Goal: Task Accomplishment & Management: Complete application form

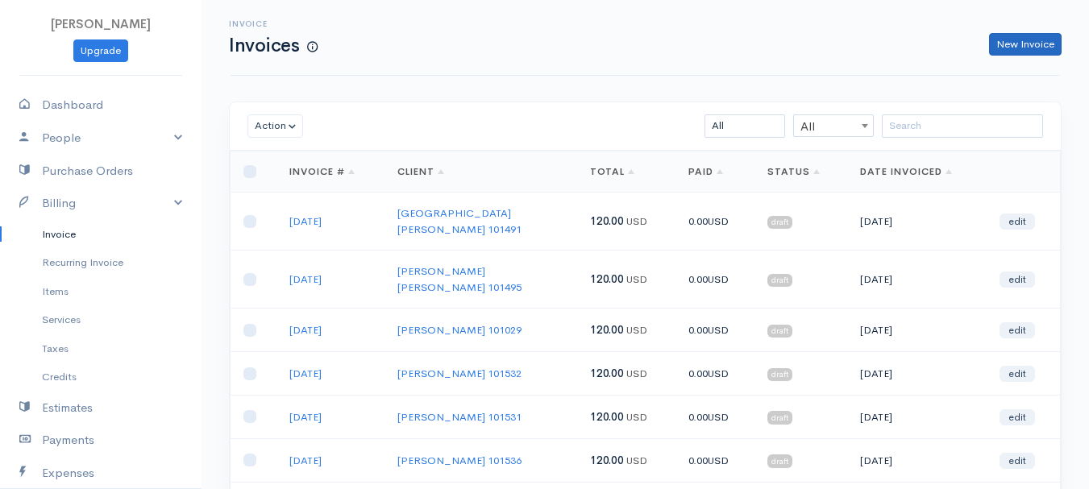
click at [1013, 42] on link "New Invoice" at bounding box center [1025, 44] width 73 height 23
select select "[GEOGRAPHIC_DATA]"
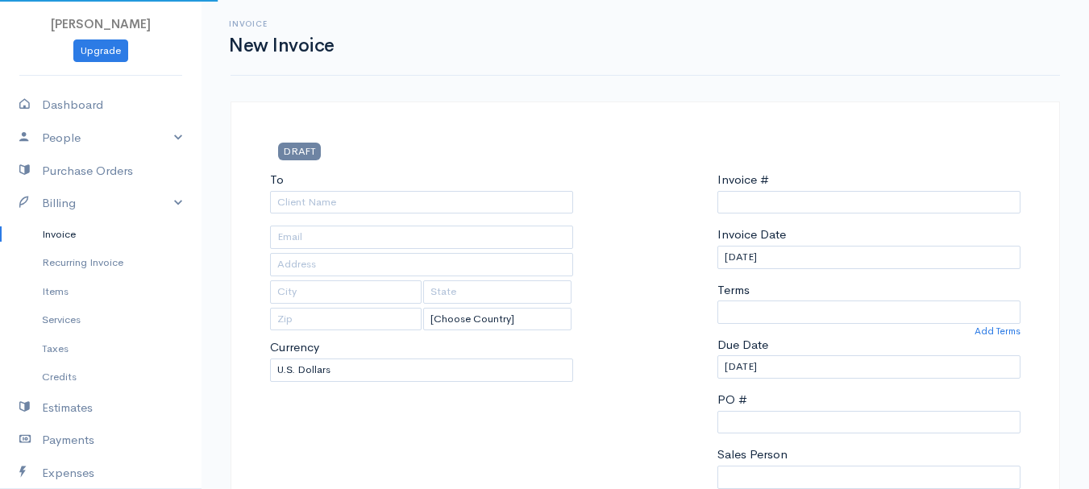
select select "USD"
type input "0011212024"
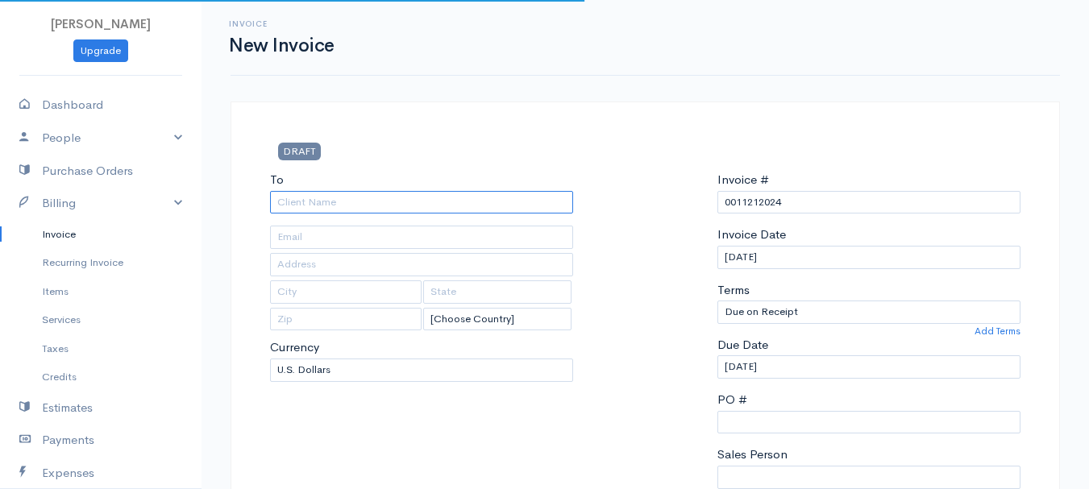
click at [303, 210] on input "To" at bounding box center [421, 202] width 303 height 23
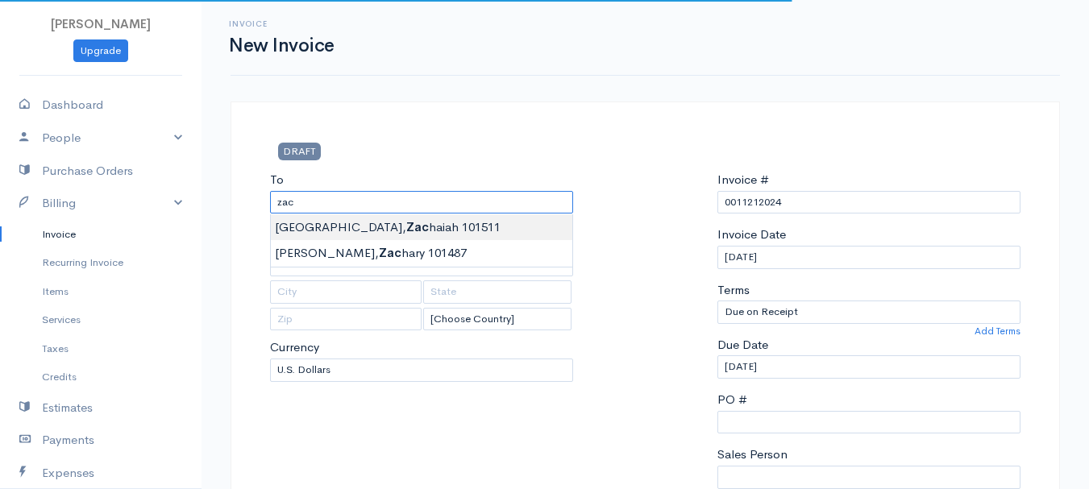
type input "[GEOGRAPHIC_DATA], Zachaiah 101511"
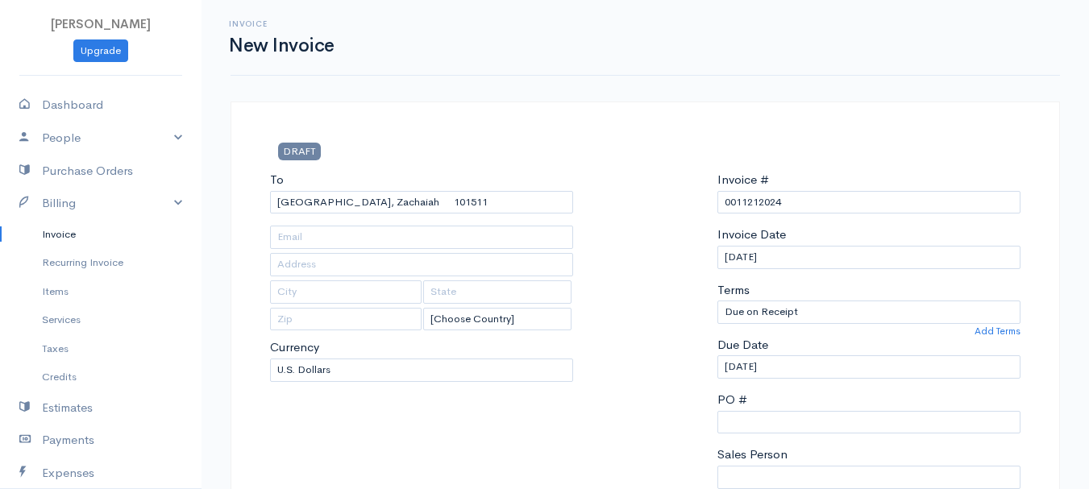
type input "22 [GEOGRAPHIC_DATA]"
type input "[PERSON_NAME]"
type input "[US_STATE]"
type input "04401"
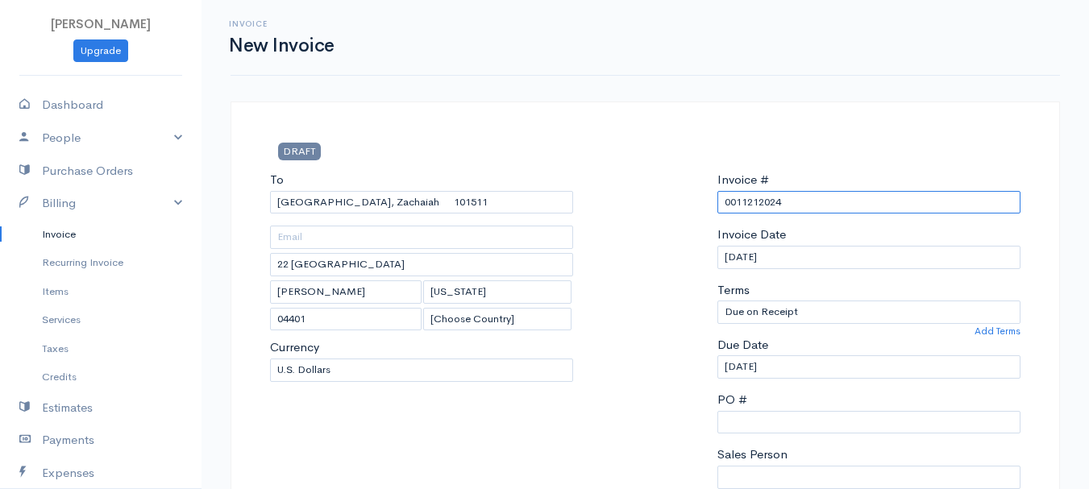
click at [763, 198] on input "0011212024" at bounding box center [869, 202] width 303 height 23
click at [759, 189] on div "Invoice # 0011212024" at bounding box center [869, 192] width 303 height 43
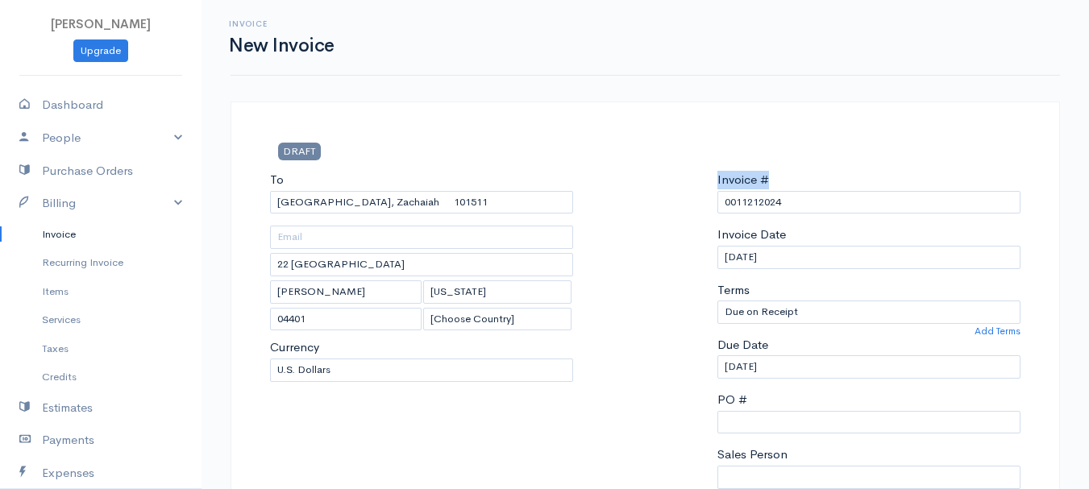
click at [759, 189] on div "Invoice # 0011212024" at bounding box center [869, 192] width 303 height 43
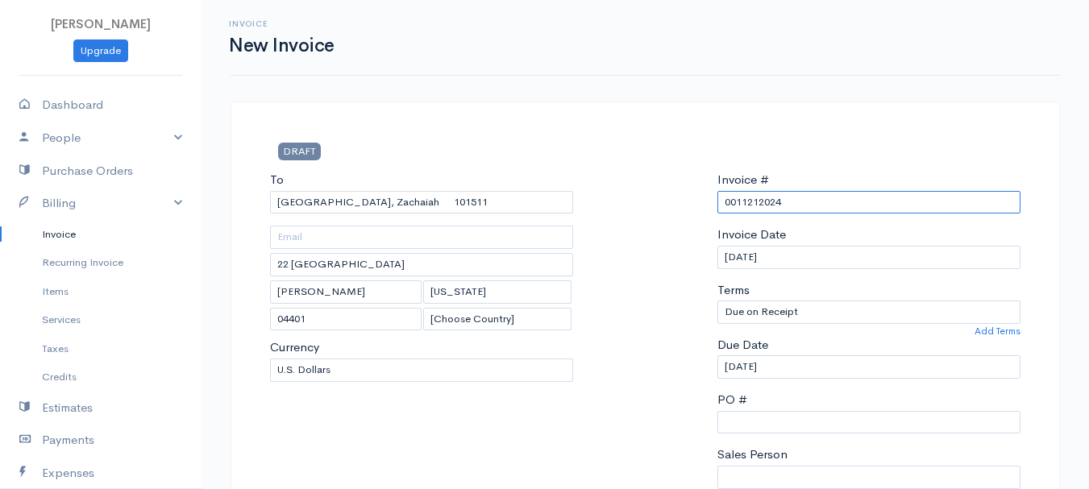
click at [754, 202] on input "0011212024" at bounding box center [869, 202] width 303 height 23
drag, startPoint x: 798, startPoint y: 193, endPoint x: 661, endPoint y: 204, distance: 137.5
click at [661, 204] on div "To [GEOGRAPHIC_DATA], [GEOGRAPHIC_DATA] 101511 22 [GEOGRAPHIC_DATA] [GEOGRAPHIC…" at bounding box center [645, 363] width 767 height 385
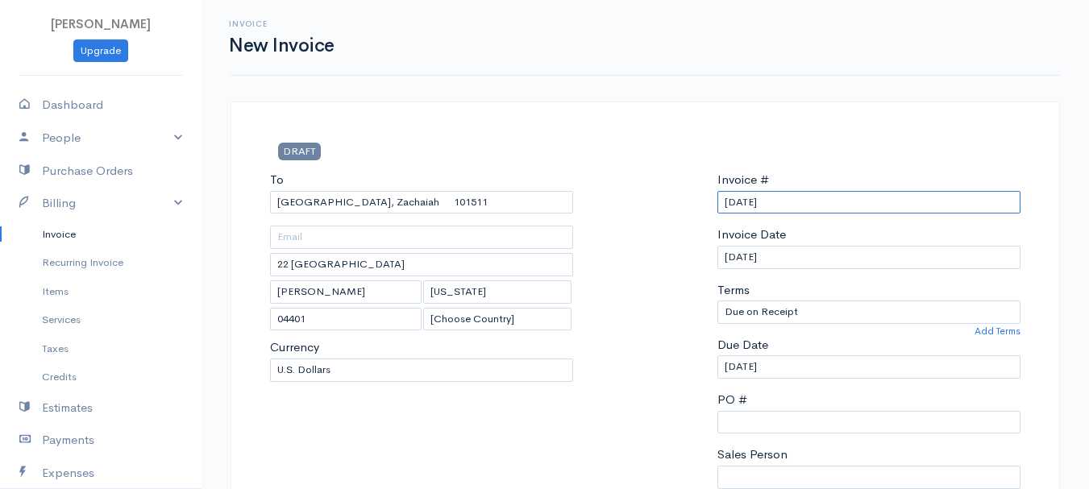
scroll to position [403, 0]
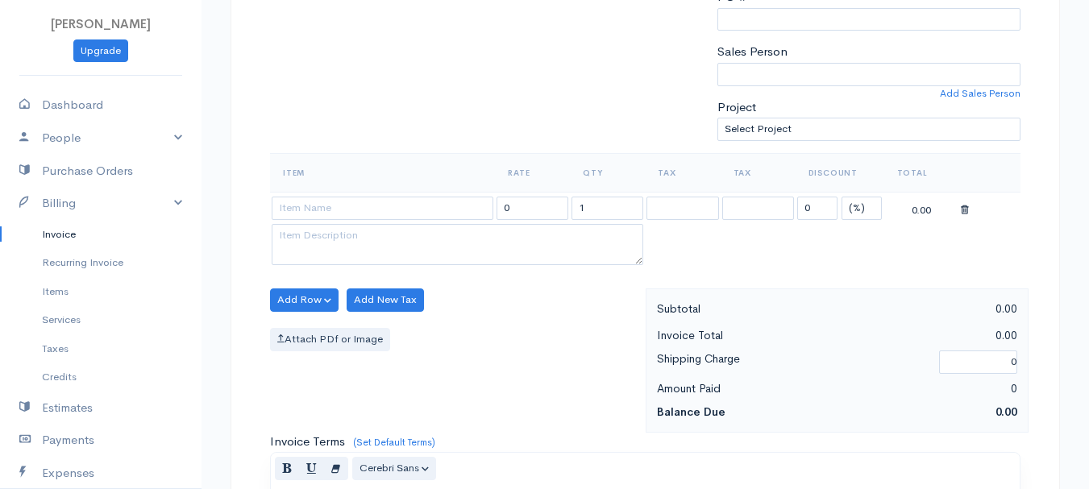
type input "[DATE]"
click at [864, 206] on select "(%) Flat" at bounding box center [862, 208] width 40 height 23
select select "2"
click at [842, 197] on select "(%) Flat" at bounding box center [862, 208] width 40 height 23
click at [597, 206] on input "1" at bounding box center [608, 208] width 72 height 23
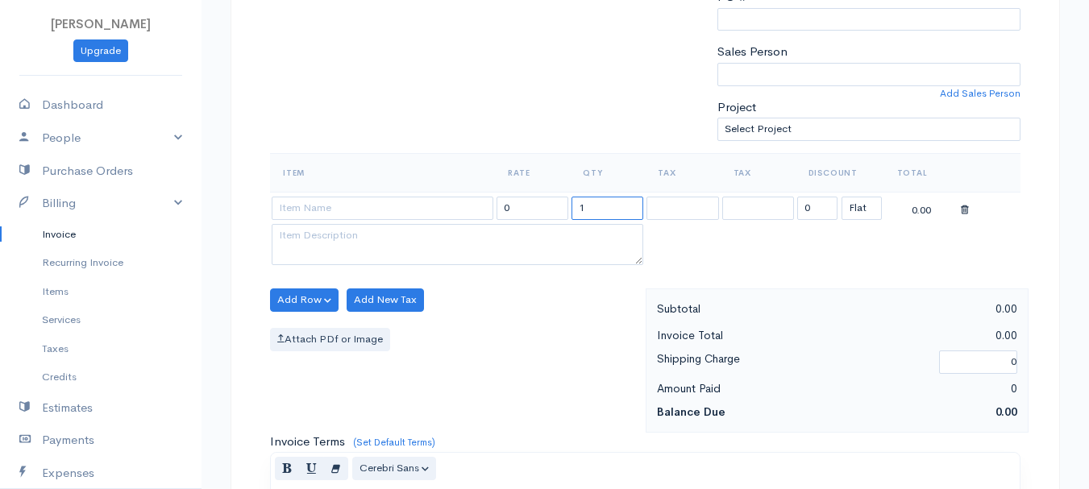
click at [597, 206] on input "1" at bounding box center [608, 208] width 72 height 23
type input "2"
click at [400, 204] on input at bounding box center [383, 208] width 222 height 23
type input "97530"
type input "60.00"
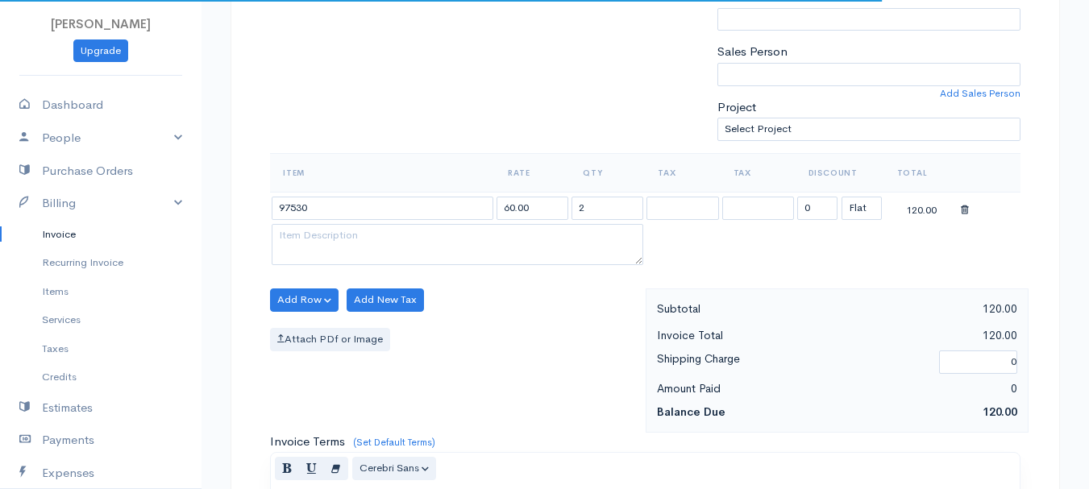
click at [402, 235] on body "[PERSON_NAME] Upgrade Dashboard People Clients Vendors Staff Users Purchase Ord…" at bounding box center [544, 294] width 1089 height 1394
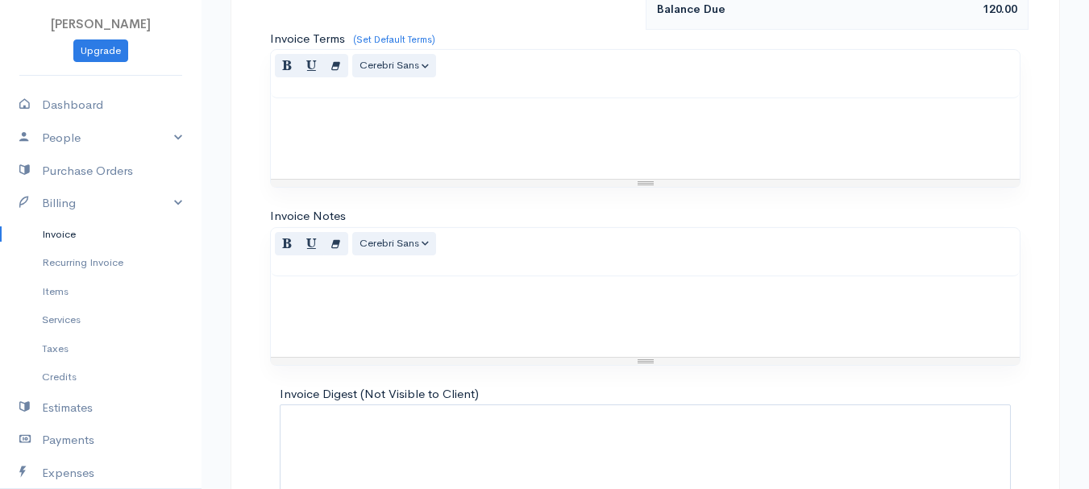
scroll to position [905, 0]
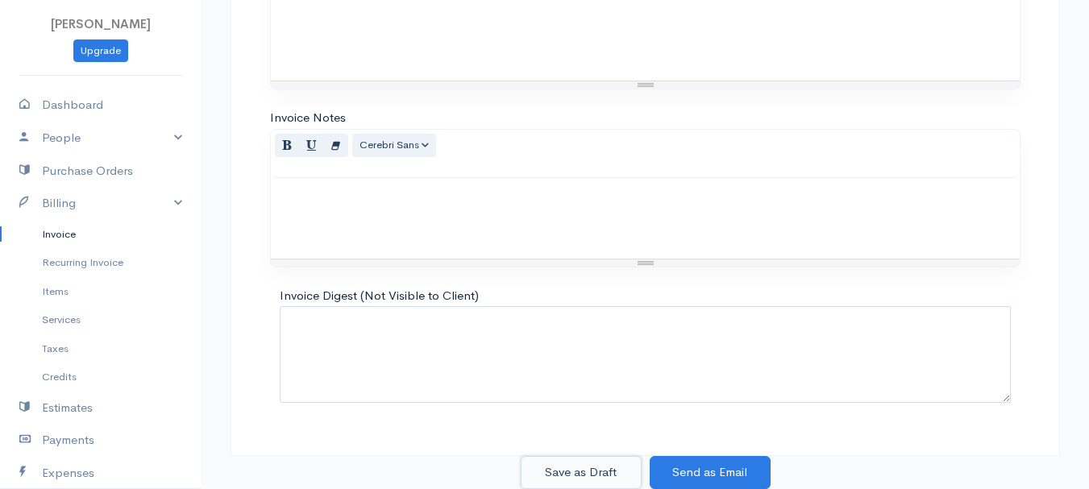
click at [577, 458] on button "Save as Draft" at bounding box center [581, 472] width 121 height 33
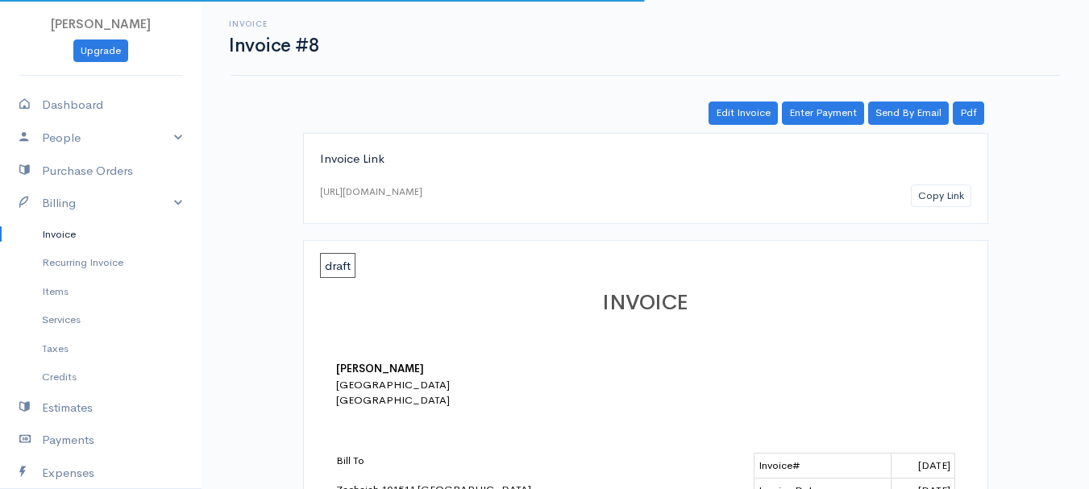
click at [68, 232] on link "Invoice" at bounding box center [101, 234] width 202 height 29
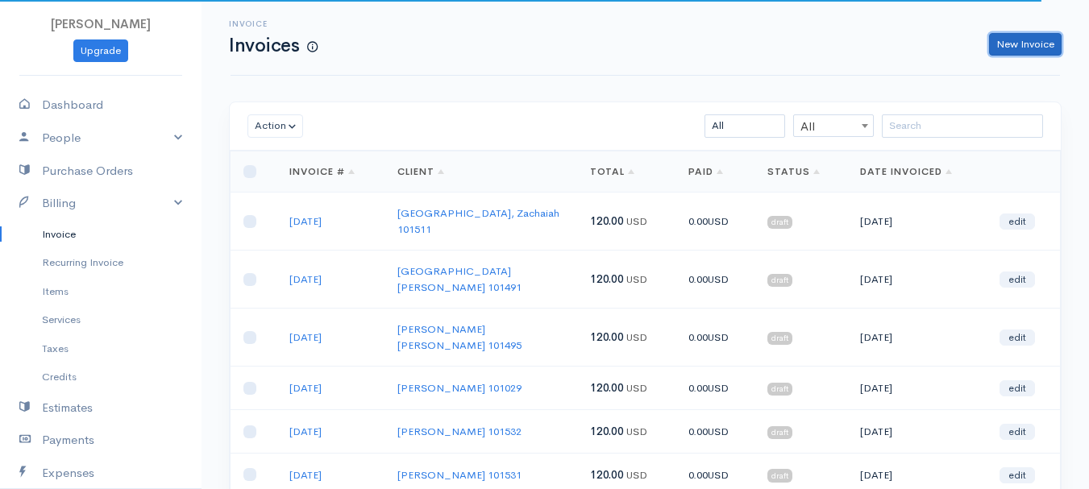
click at [1033, 50] on link "New Invoice" at bounding box center [1025, 44] width 73 height 23
select select "[GEOGRAPHIC_DATA]"
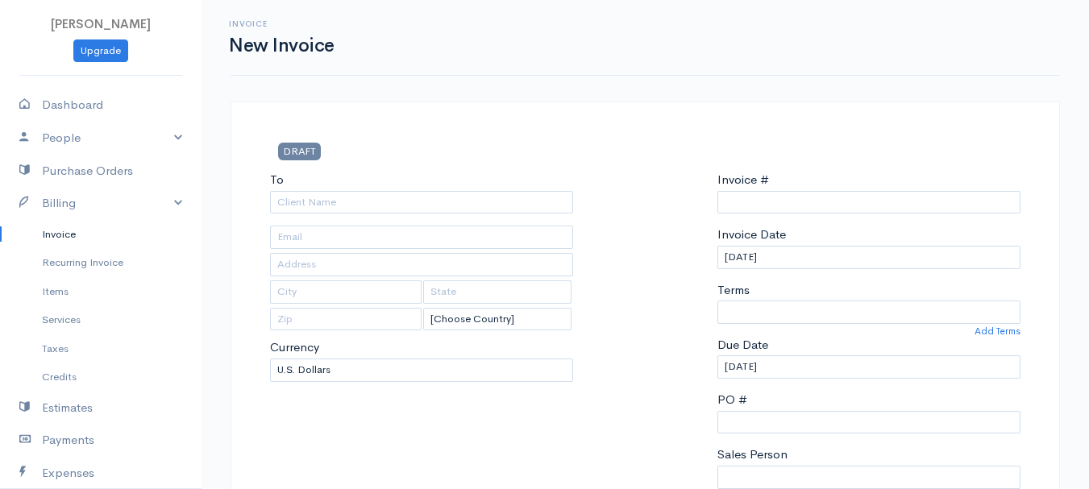
type input "0011212024"
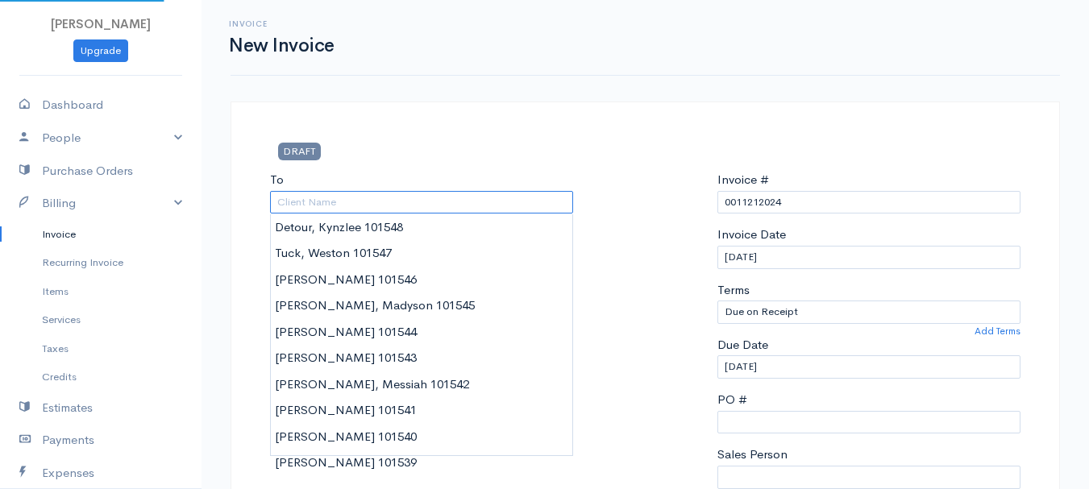
click at [312, 203] on input "To" at bounding box center [421, 202] width 303 height 23
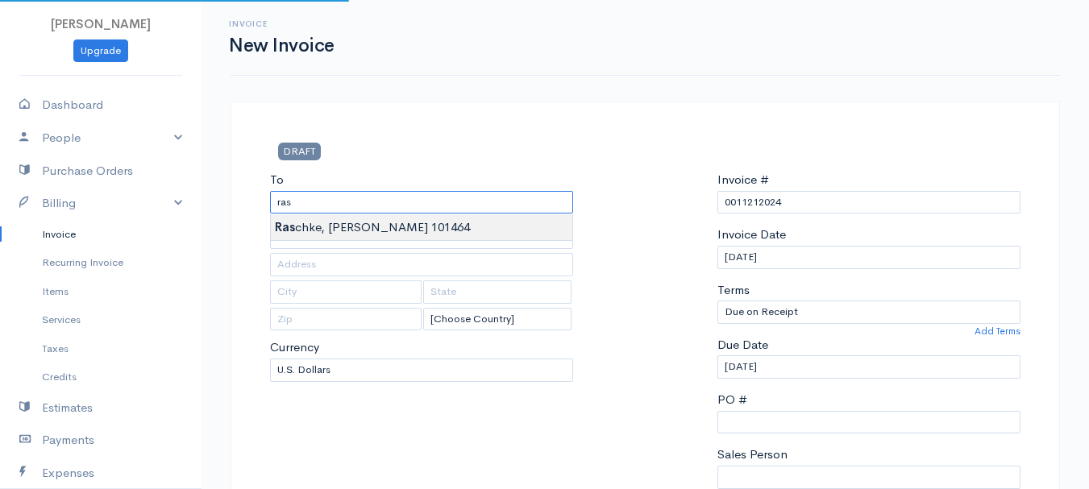
type input "[PERSON_NAME] 101464"
type input "[STREET_ADDRESS][PERSON_NAME]"
type input "Hampden"
type input "[US_STATE]"
type input "04444"
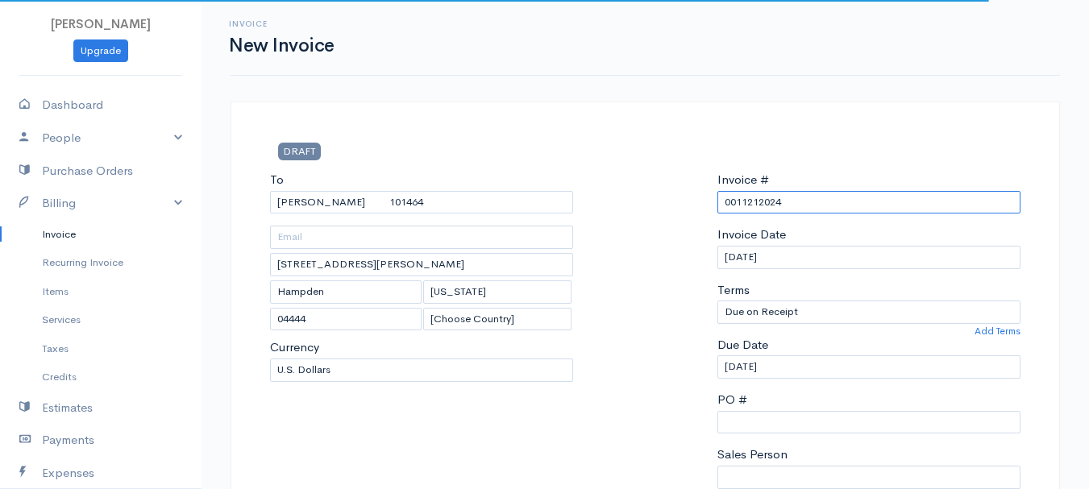
click at [762, 196] on input "0011212024" at bounding box center [869, 202] width 303 height 23
paste input "[DATE]"
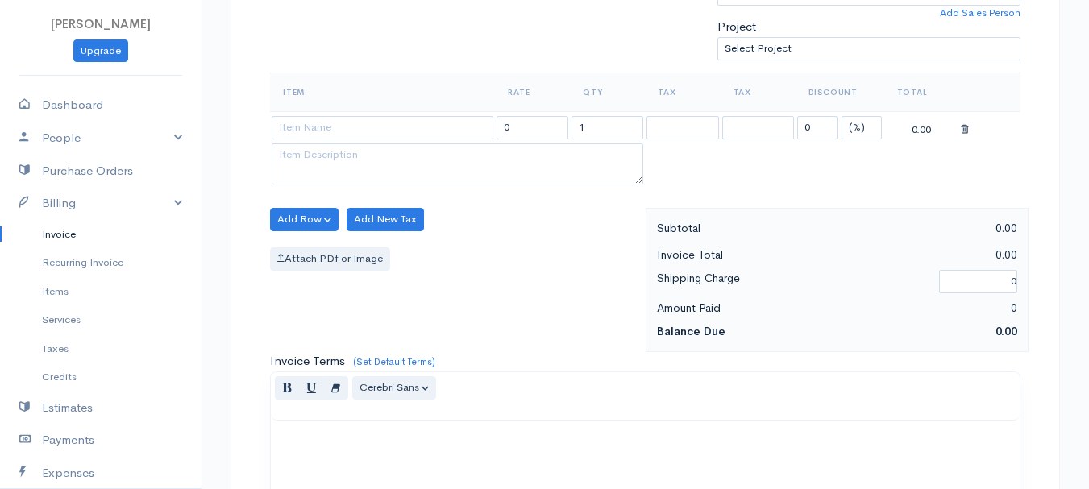
type input "[DATE]"
click at [866, 128] on select "(%) Flat" at bounding box center [862, 127] width 40 height 23
select select "2"
click at [842, 116] on select "(%) Flat" at bounding box center [862, 127] width 40 height 23
click at [589, 129] on input "1" at bounding box center [608, 127] width 72 height 23
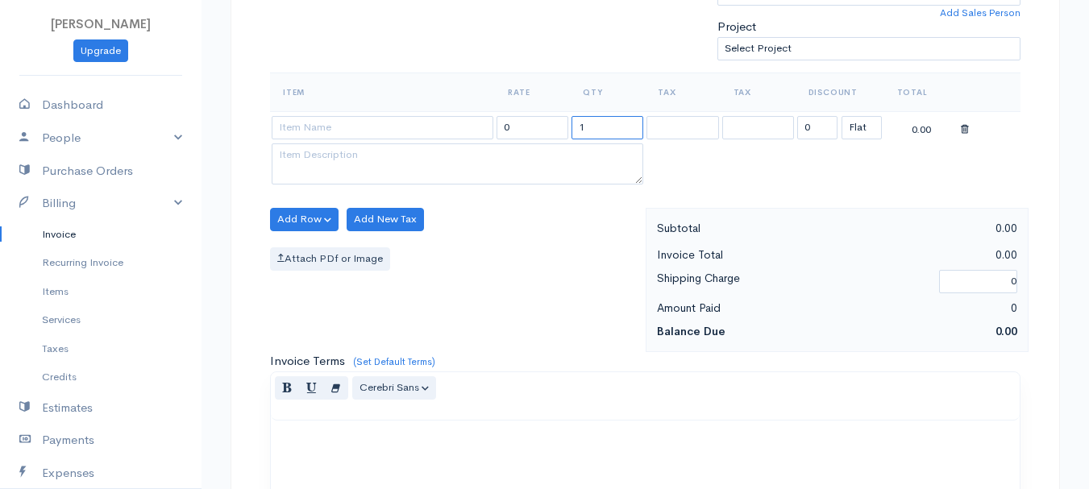
click at [589, 129] on input "1" at bounding box center [608, 127] width 72 height 23
type input "3"
click at [352, 144] on textarea at bounding box center [458, 165] width 372 height 42
click at [347, 123] on input at bounding box center [383, 127] width 222 height 23
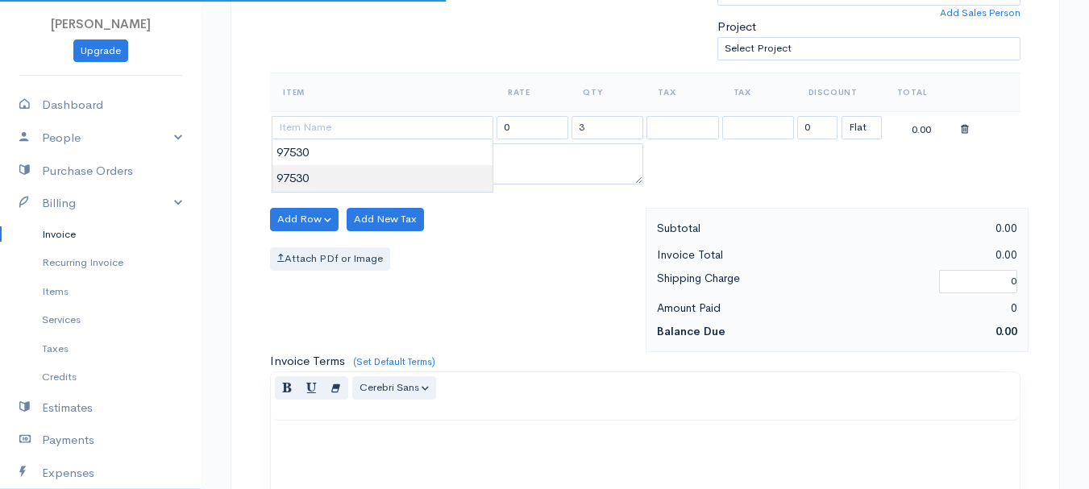
type input "97530"
type input "60.00"
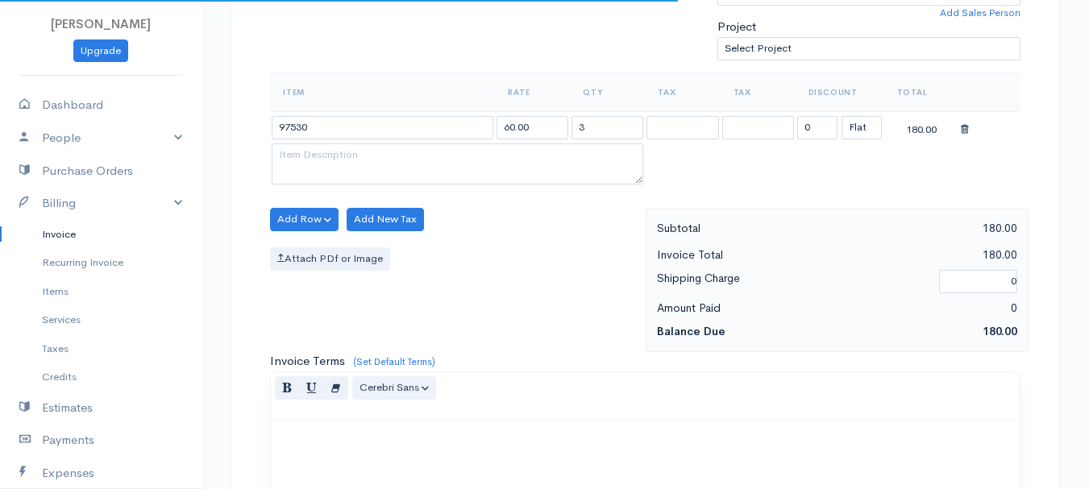
click at [346, 177] on body "[PERSON_NAME] Upgrade Dashboard People Clients Vendors Staff Users Purchase Ord…" at bounding box center [544, 213] width 1089 height 1394
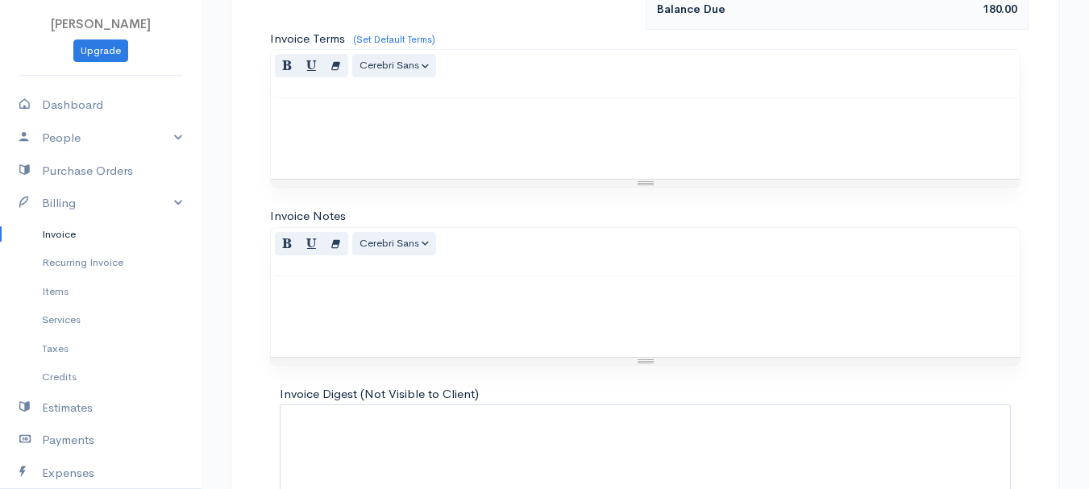
scroll to position [905, 0]
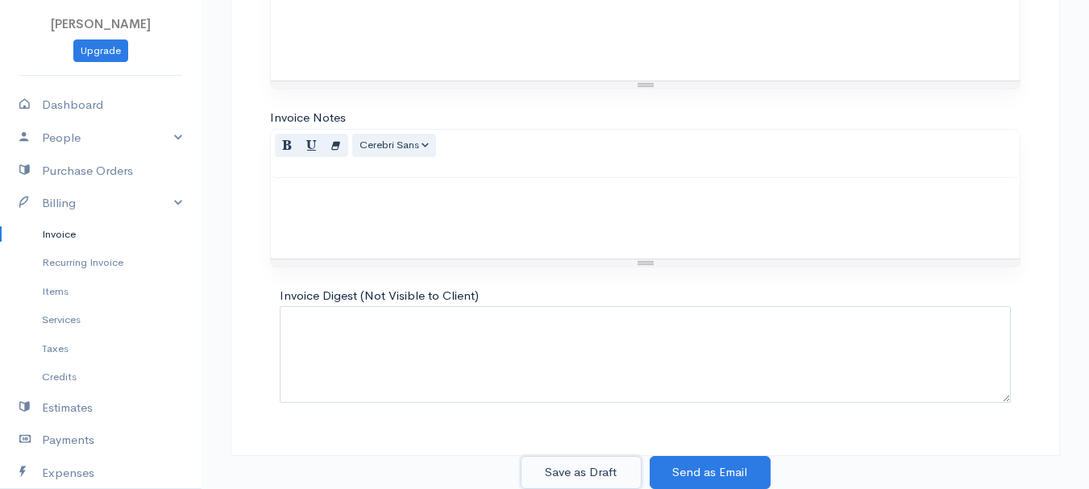
click at [568, 476] on button "Save as Draft" at bounding box center [581, 472] width 121 height 33
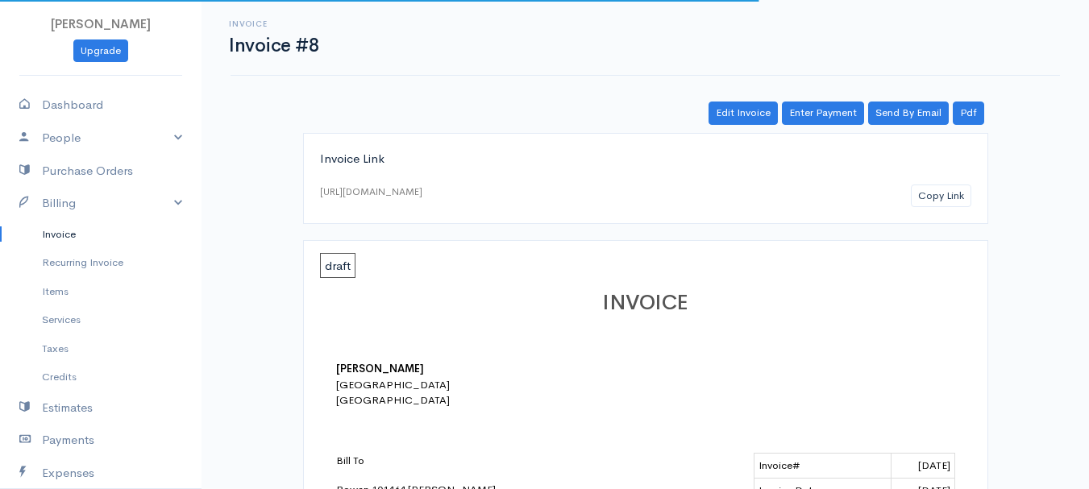
click at [62, 238] on link "Invoice" at bounding box center [101, 234] width 202 height 29
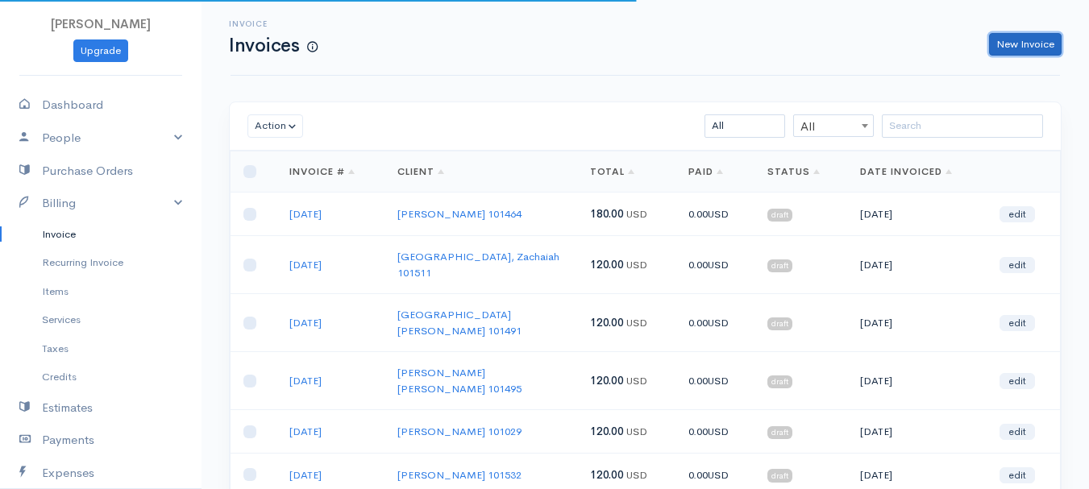
click at [1050, 35] on link "New Invoice" at bounding box center [1025, 44] width 73 height 23
select select "[GEOGRAPHIC_DATA]"
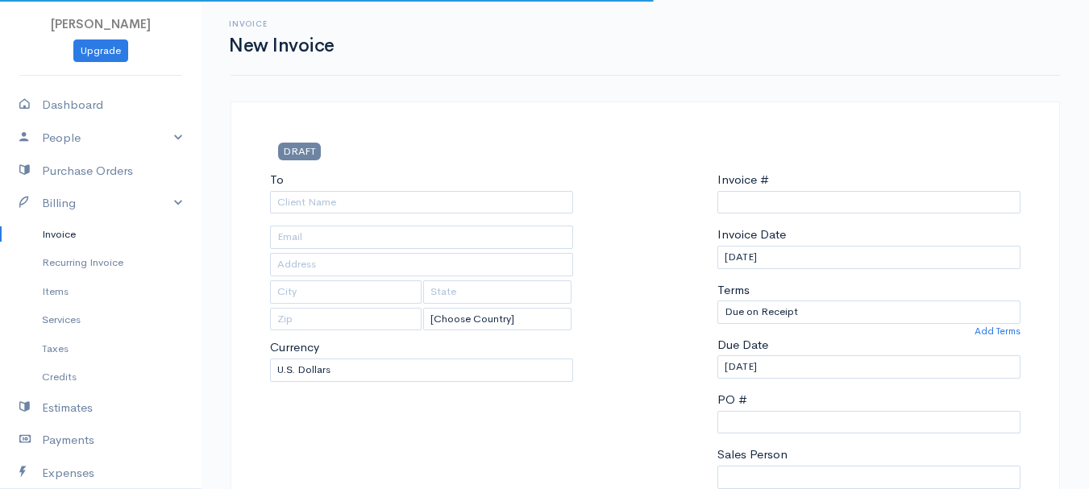
type input "0011212024"
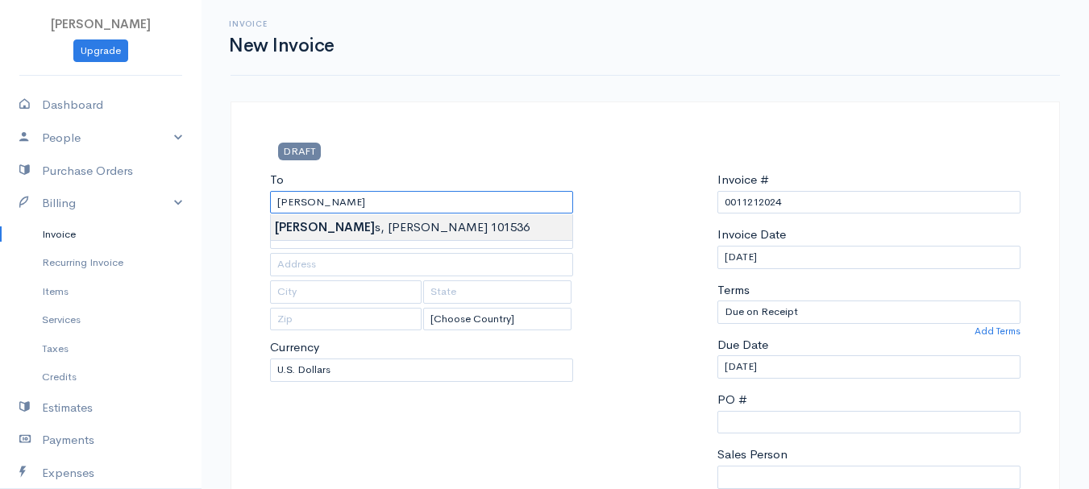
type input "[PERSON_NAME] 101536"
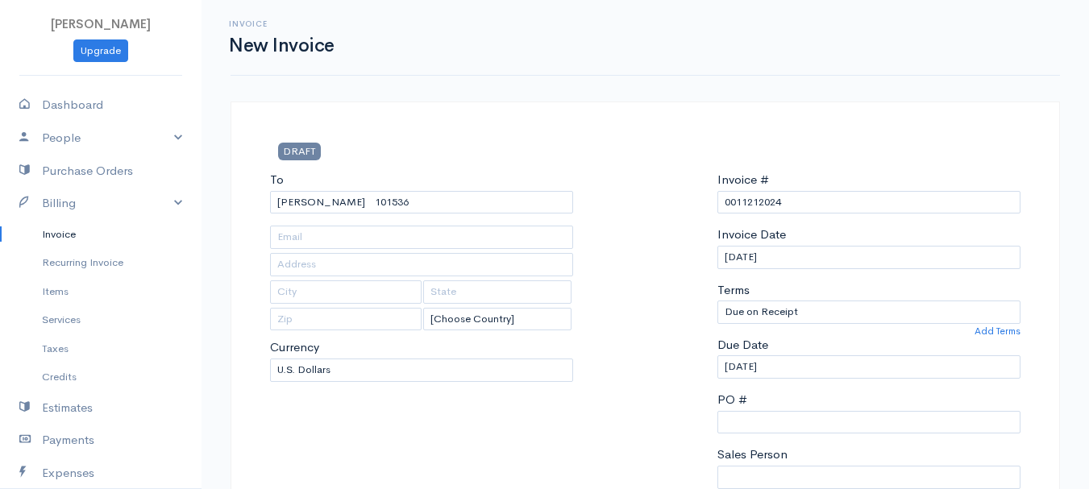
type input "[STREET_ADDRESS][PERSON_NAME]"
type input "Kenduskeag"
type input "[US_STATE]"
type input "04450"
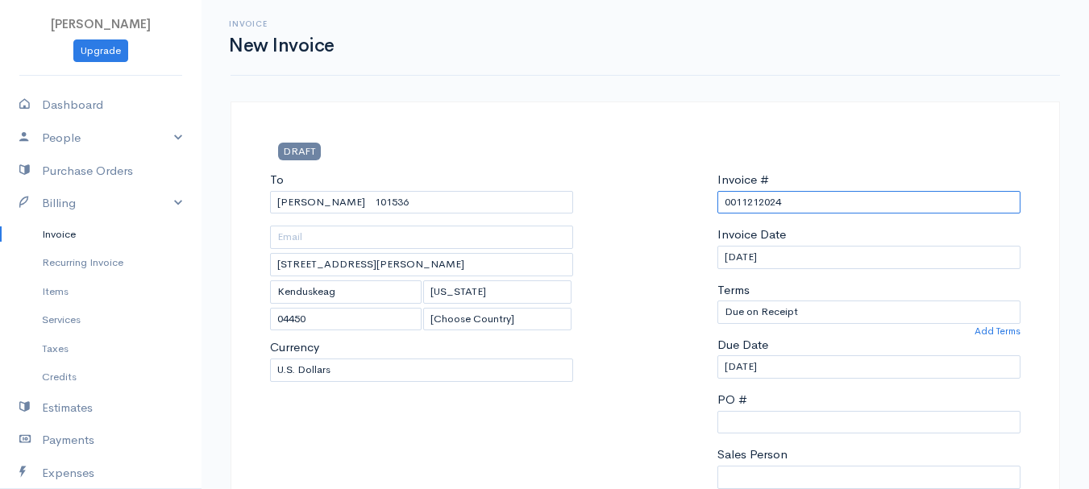
click at [743, 201] on input "0011212024" at bounding box center [869, 202] width 303 height 23
paste input "[DATE]"
click at [739, 202] on input "[DATE]" at bounding box center [869, 202] width 303 height 23
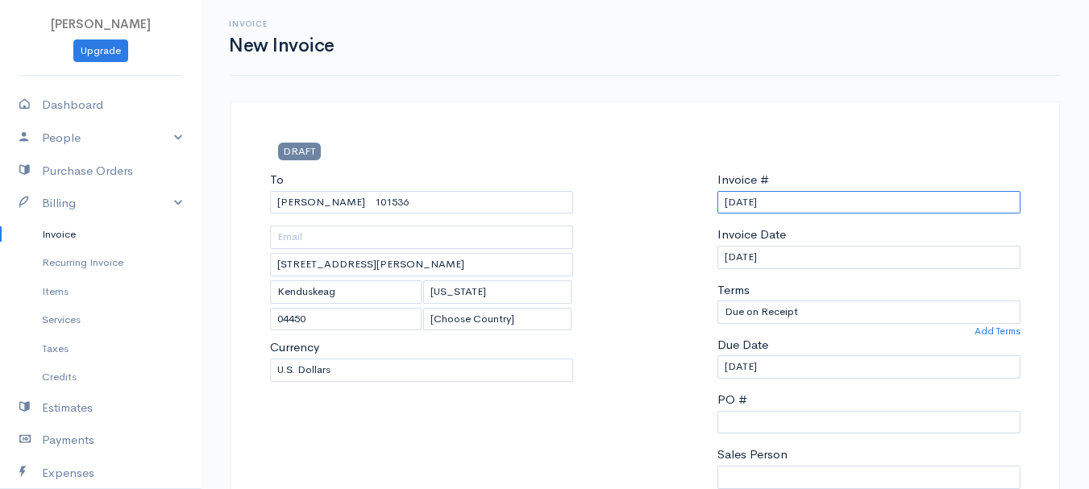
drag, startPoint x: 809, startPoint y: 209, endPoint x: 680, endPoint y: 208, distance: 128.2
click at [680, 208] on div "To [GEOGRAPHIC_DATA][PERSON_NAME][GEOGRAPHIC_DATA] 101536 [STREET_ADDRESS][PERS…" at bounding box center [645, 363] width 767 height 385
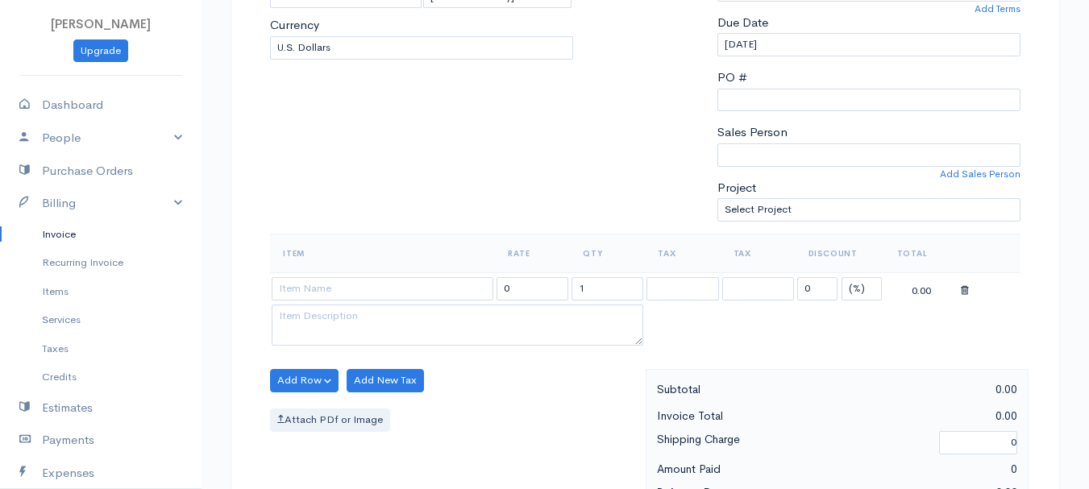
type input "[DATE]"
drag, startPoint x: 861, startPoint y: 286, endPoint x: 852, endPoint y: 297, distance: 13.7
click at [861, 286] on select "(%) Flat" at bounding box center [862, 288] width 40 height 23
select select "2"
click at [842, 277] on select "(%) Flat" at bounding box center [862, 288] width 40 height 23
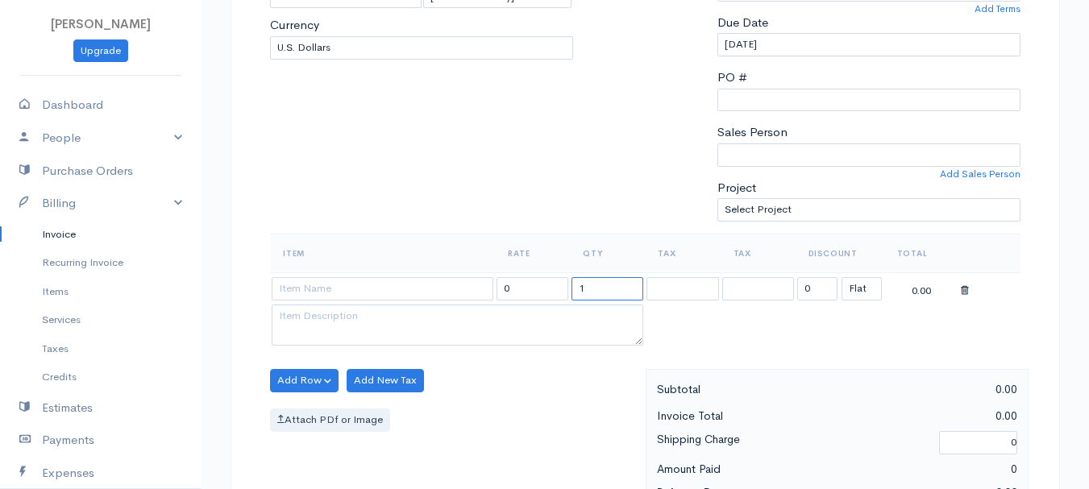
click at [595, 290] on input "1" at bounding box center [608, 288] width 72 height 23
type input "2"
click at [414, 286] on input at bounding box center [383, 288] width 222 height 23
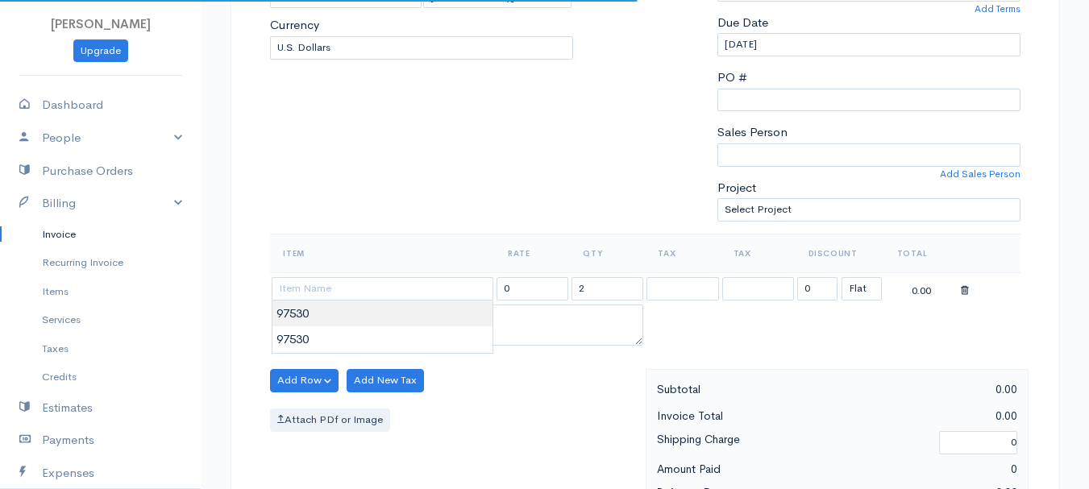
type input "97530"
type input "60.00"
click at [414, 314] on body "[PERSON_NAME] Upgrade Dashboard People Clients Vendors Staff Users Purchase Ord…" at bounding box center [544, 375] width 1089 height 1394
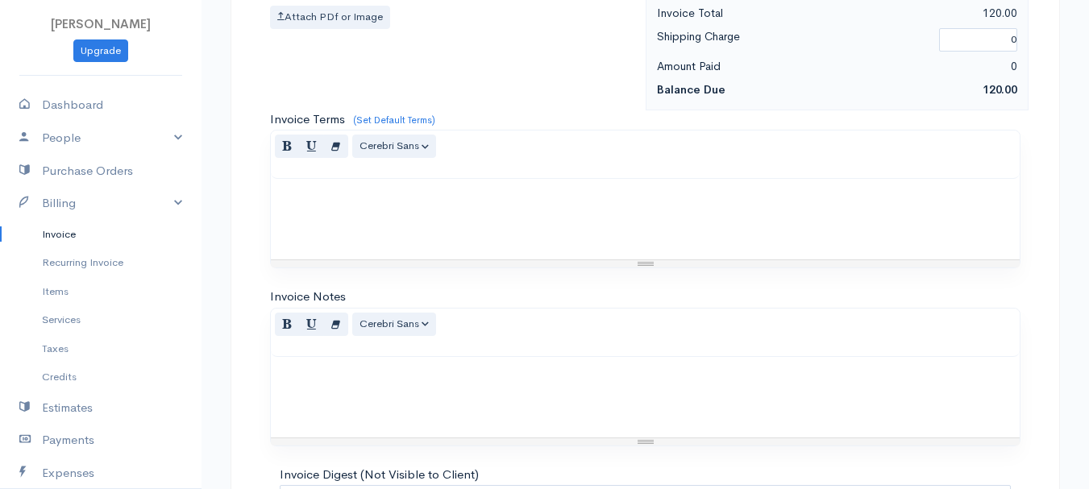
scroll to position [905, 0]
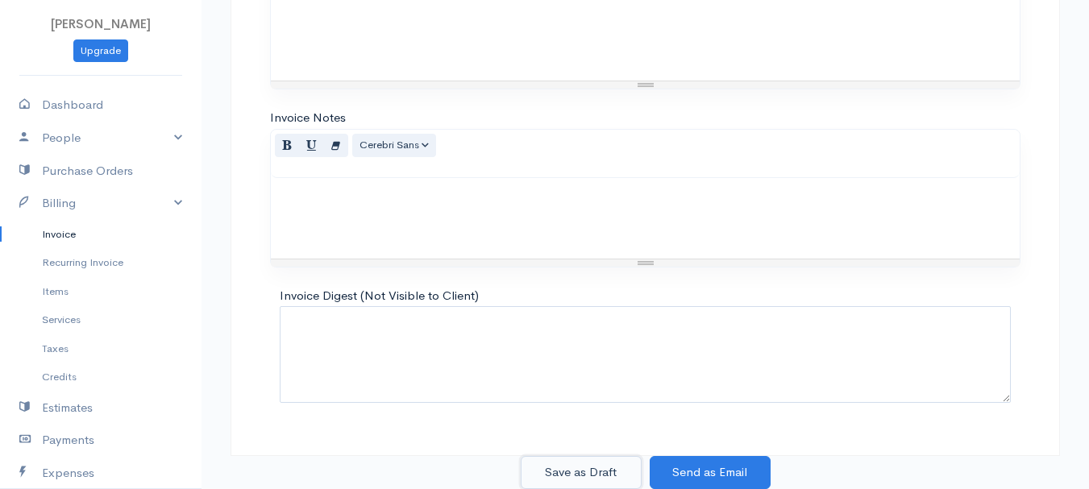
click at [587, 469] on button "Save as Draft" at bounding box center [581, 472] width 121 height 33
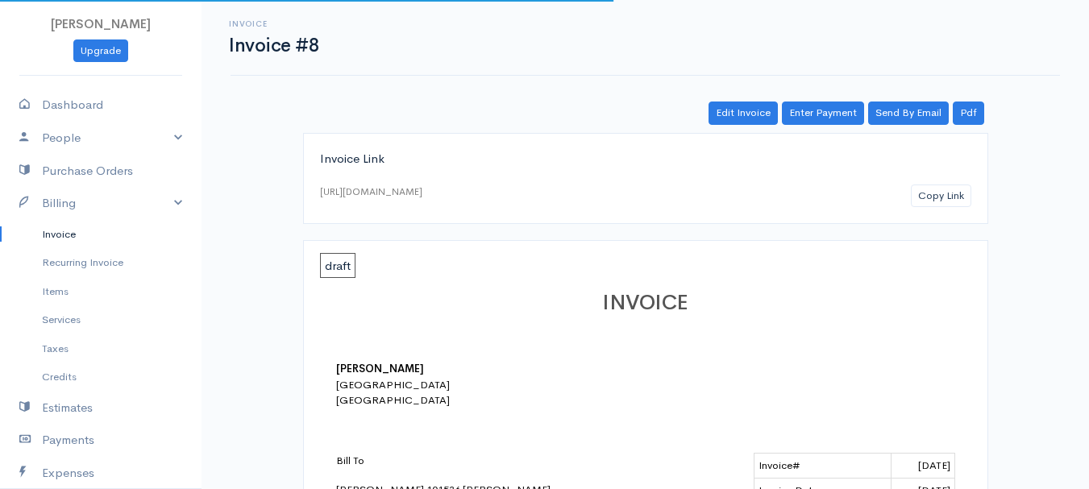
drag, startPoint x: 61, startPoint y: 233, endPoint x: 125, endPoint y: 232, distance: 63.7
click at [61, 233] on link "Invoice" at bounding box center [101, 234] width 202 height 29
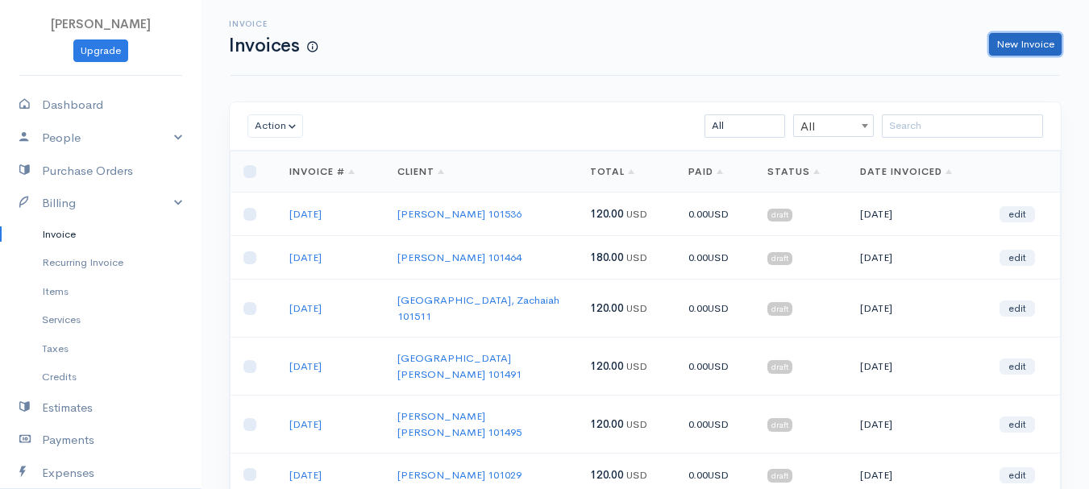
click at [1019, 42] on link "New Invoice" at bounding box center [1025, 44] width 73 height 23
select select "[GEOGRAPHIC_DATA]"
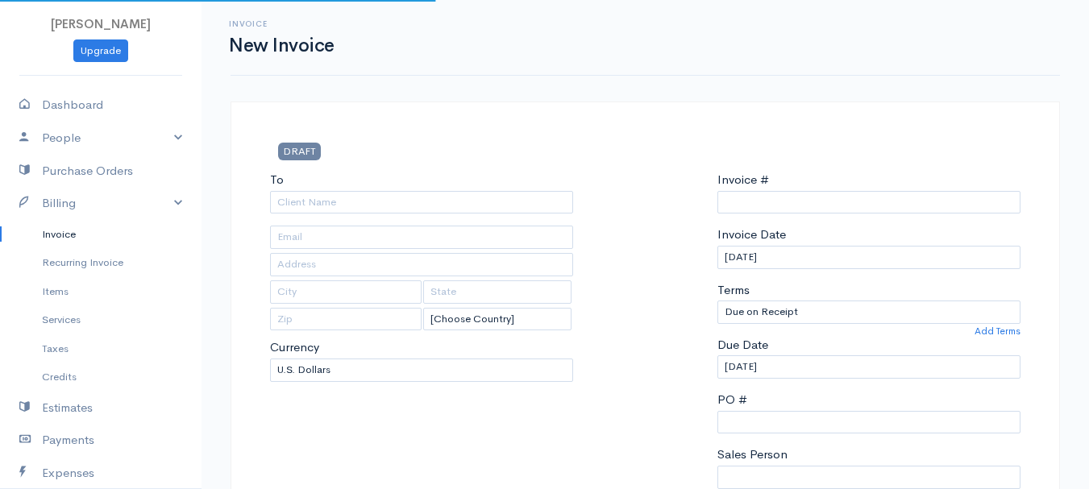
type input "0011212024"
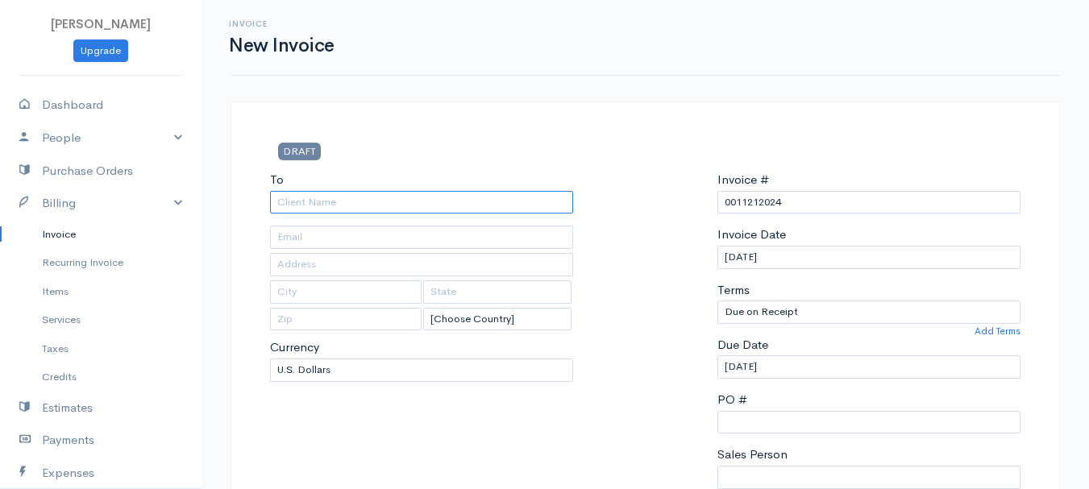
click at [286, 203] on input "To" at bounding box center [421, 202] width 303 height 23
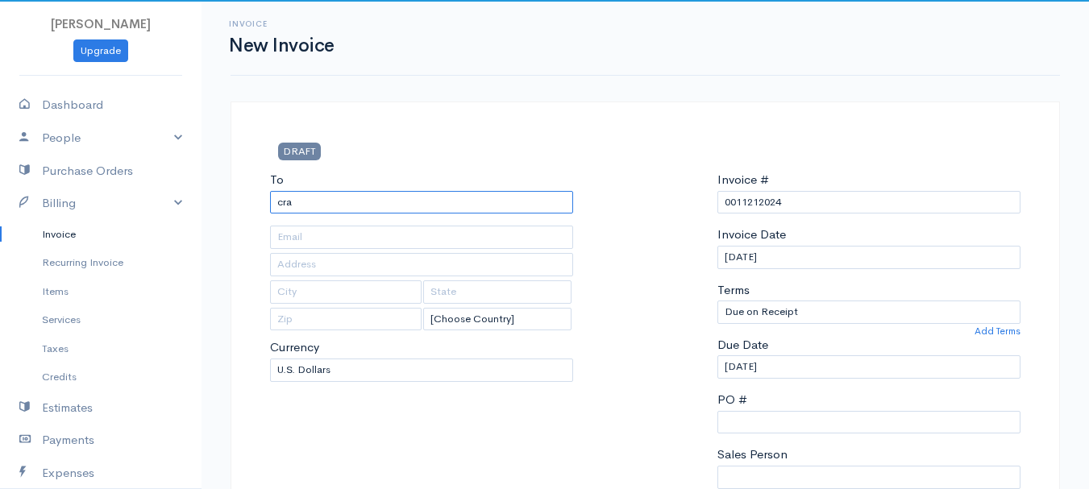
click at [302, 202] on input "cra" at bounding box center [421, 202] width 303 height 23
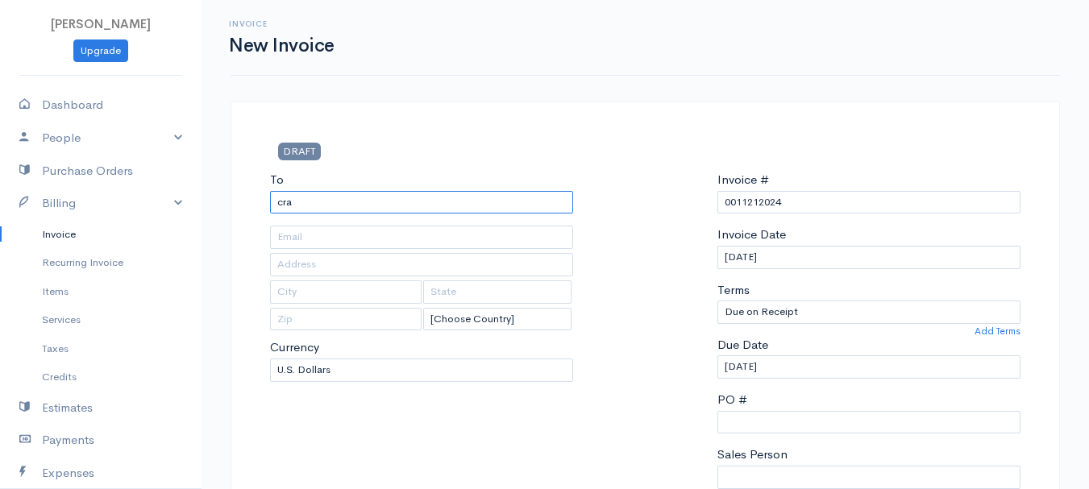
click at [302, 202] on input "cra" at bounding box center [421, 202] width 303 height 23
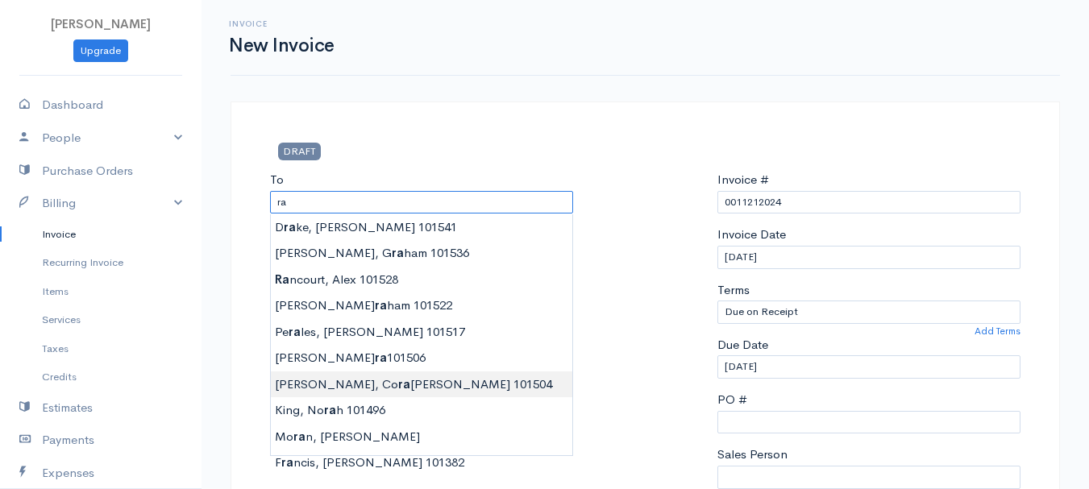
type input "[PERSON_NAME] 101504"
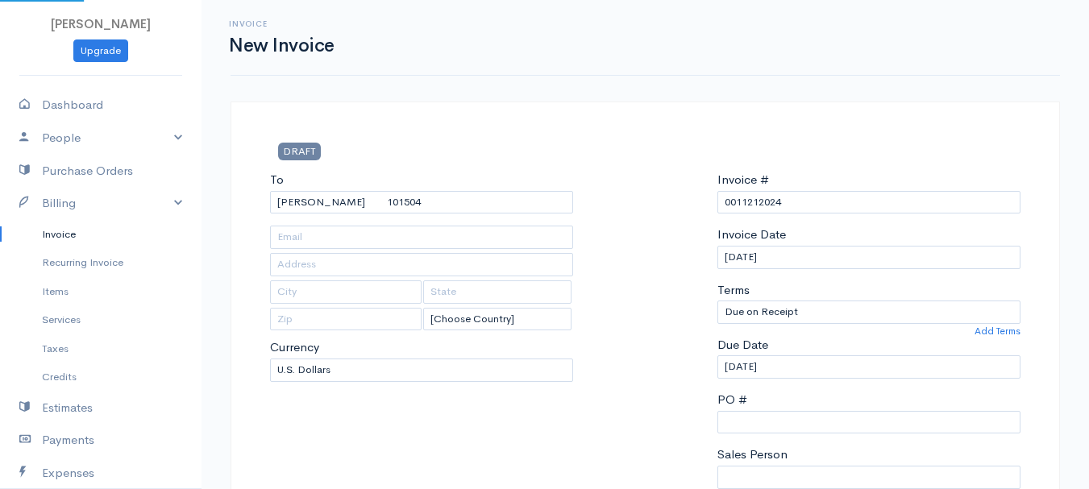
type input "[STREET_ADDRESS]"
type input "[GEOGRAPHIC_DATA]"
type input "[US_STATE]"
type input "04401"
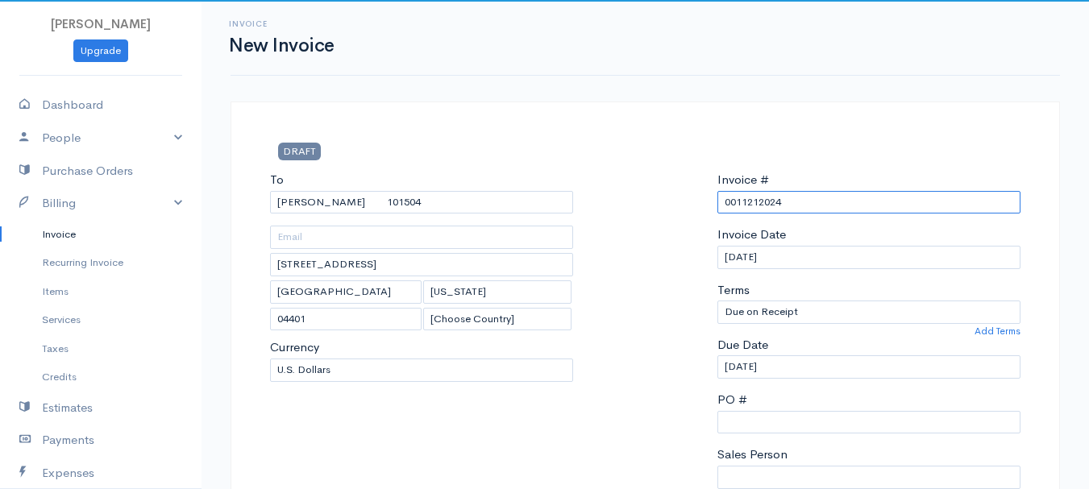
click at [760, 195] on input "0011212024" at bounding box center [869, 202] width 303 height 23
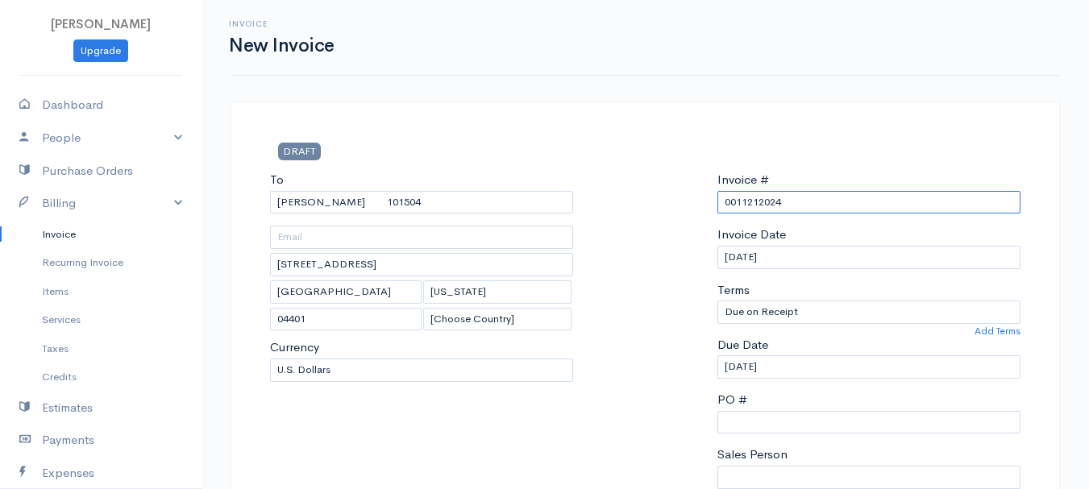
click at [760, 195] on input "0011212024" at bounding box center [869, 202] width 303 height 23
paste input "[DATE]"
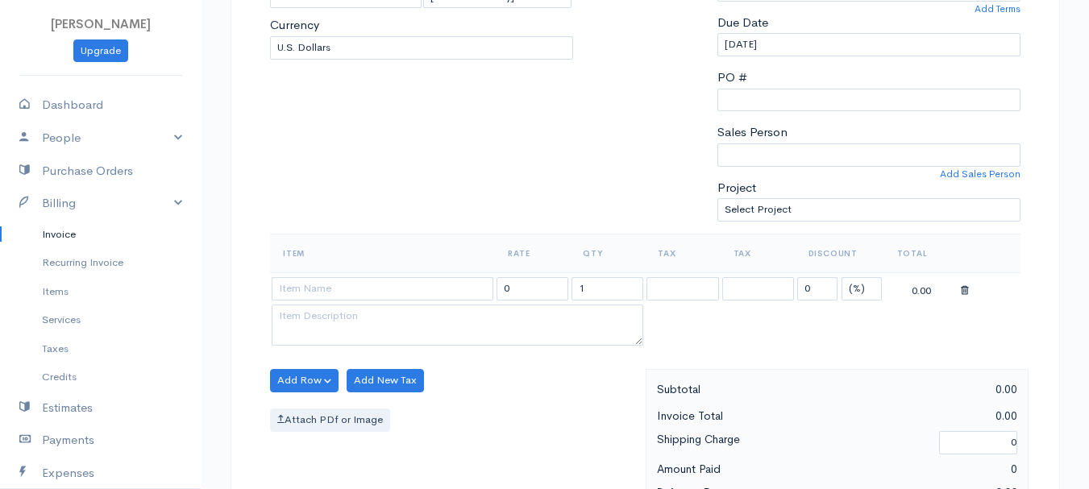
type input "[DATE]"
click at [872, 285] on select "(%) Flat" at bounding box center [862, 288] width 40 height 23
select select "2"
click at [842, 277] on select "(%) Flat" at bounding box center [862, 288] width 40 height 23
click at [598, 293] on input "1" at bounding box center [608, 288] width 72 height 23
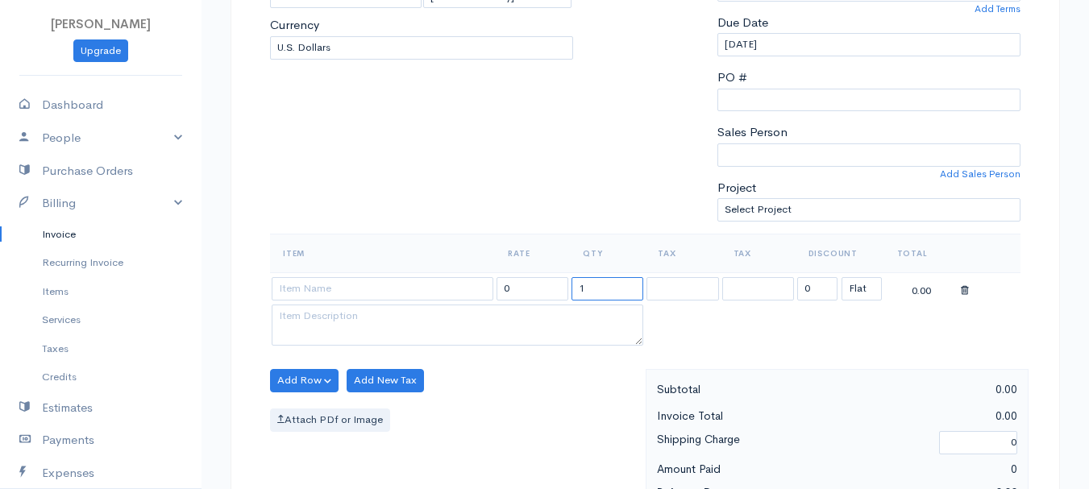
click at [598, 293] on input "1" at bounding box center [608, 288] width 72 height 23
type input "2"
click at [372, 278] on input at bounding box center [383, 288] width 222 height 23
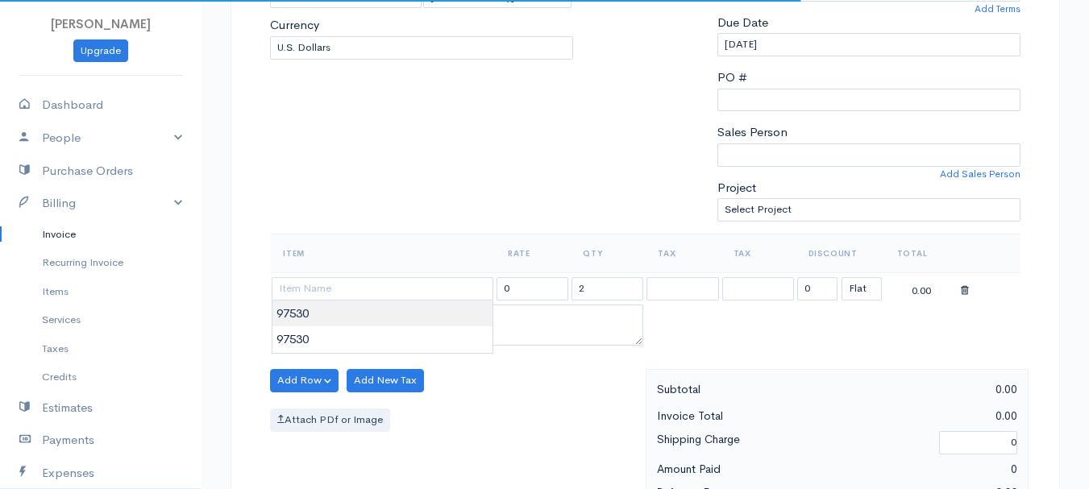
type input "97530"
type input "60.00"
click at [368, 320] on body "[PERSON_NAME] Upgrade Dashboard People Clients Vendors Staff Users Purchase Ord…" at bounding box center [544, 375] width 1089 height 1394
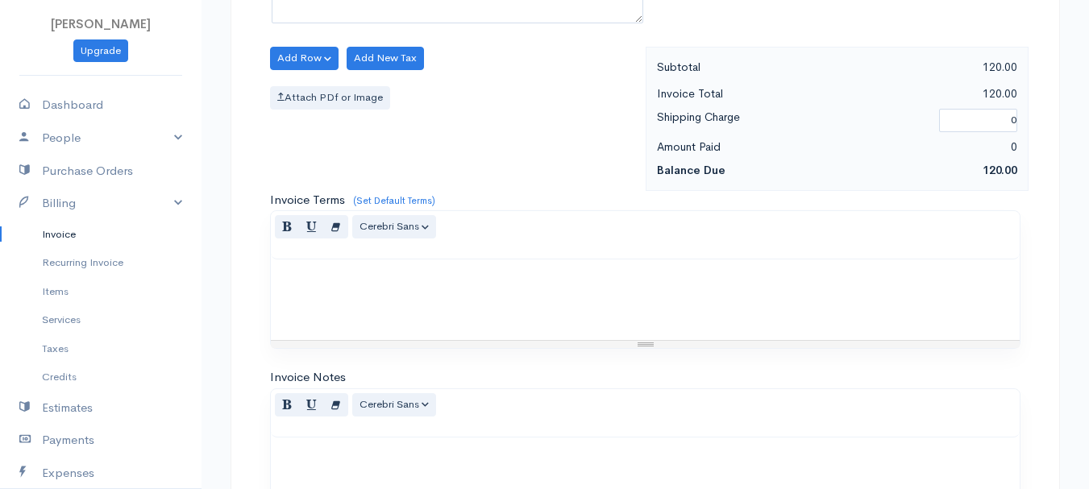
scroll to position [905, 0]
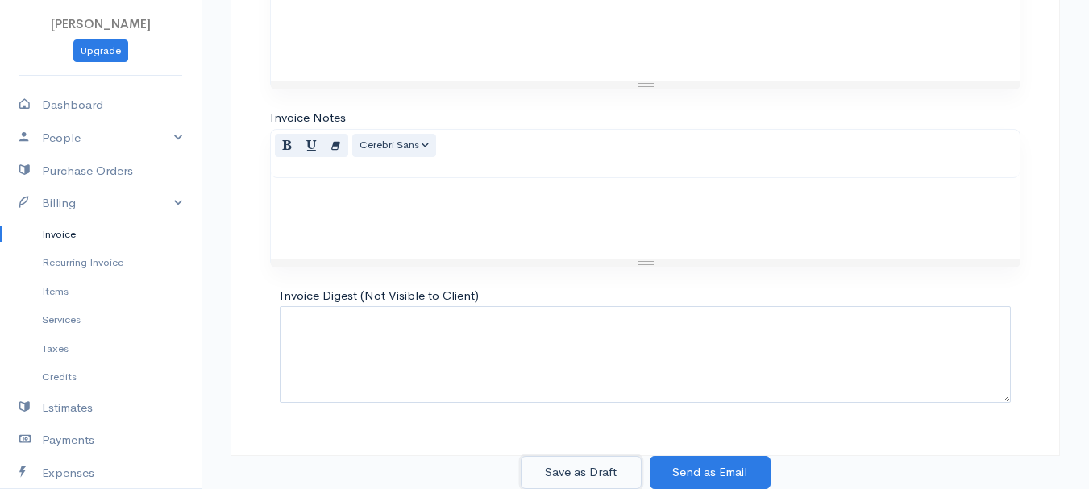
click at [580, 467] on button "Save as Draft" at bounding box center [581, 472] width 121 height 33
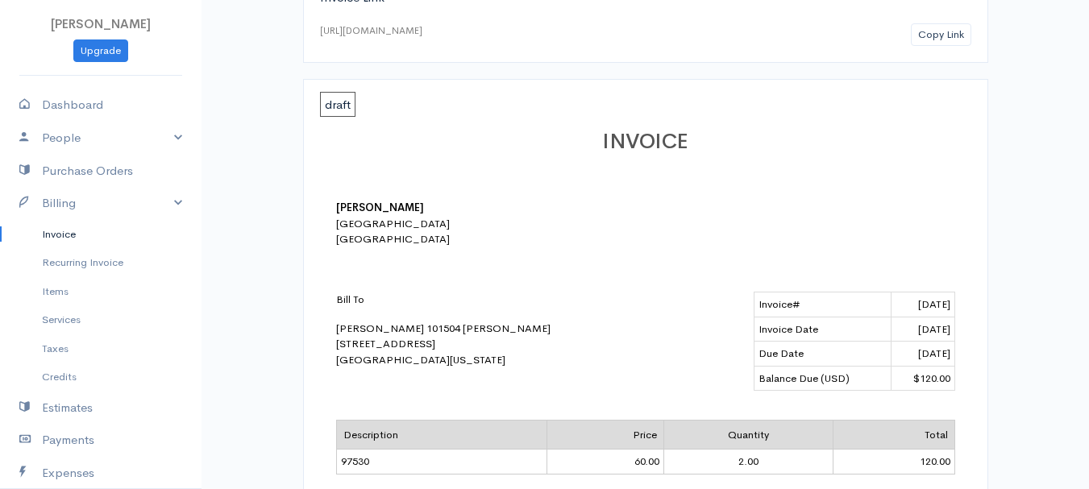
scroll to position [81, 0]
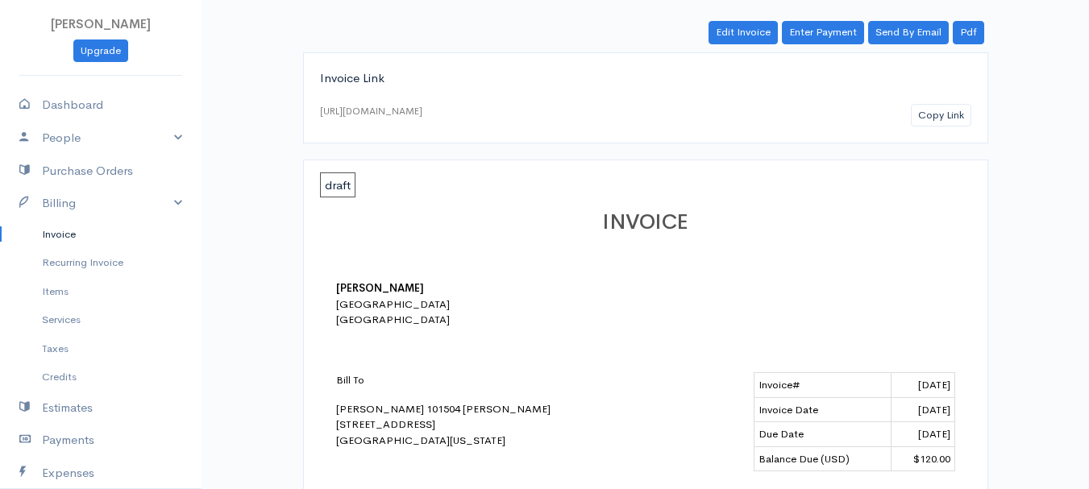
click at [84, 235] on link "Invoice" at bounding box center [101, 234] width 202 height 29
